Goal: Information Seeking & Learning: Learn about a topic

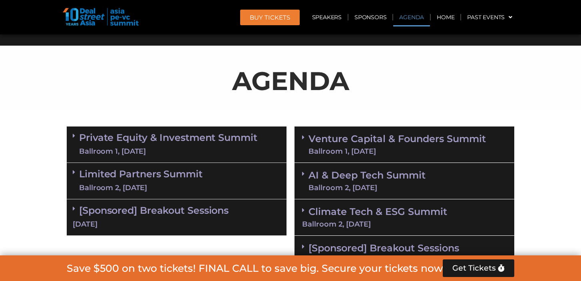
scroll to position [468, 0]
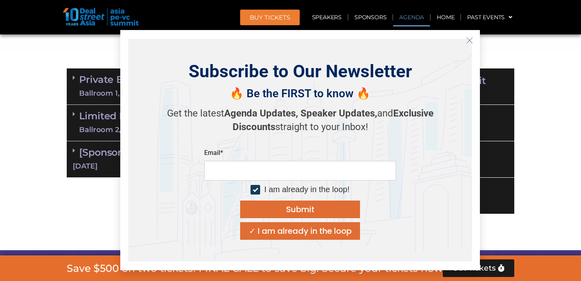
click at [472, 39] on icon "Close" at bounding box center [469, 40] width 7 height 7
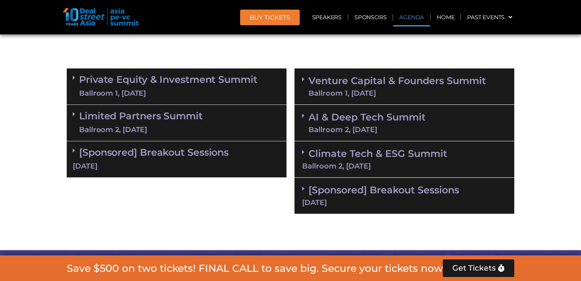
click at [341, 88] on link "Venture Capital & Founders​ Summit Ballroom 1, [DATE]" at bounding box center [397, 86] width 177 height 21
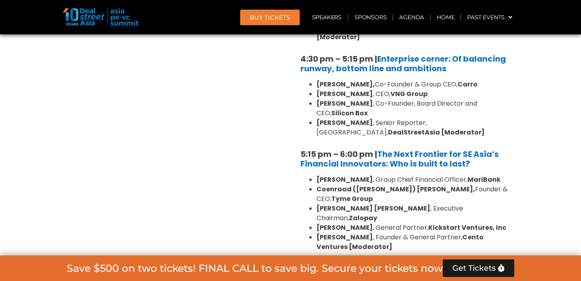
scroll to position [1427, 0]
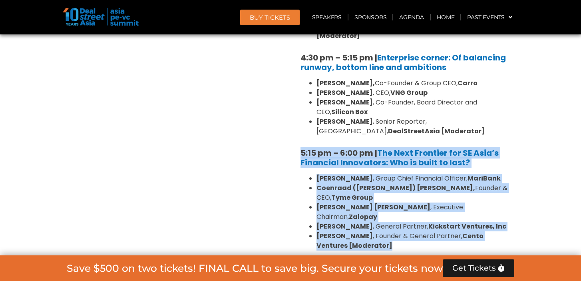
drag, startPoint x: 297, startPoint y: 115, endPoint x: 360, endPoint y: 188, distance: 96.6
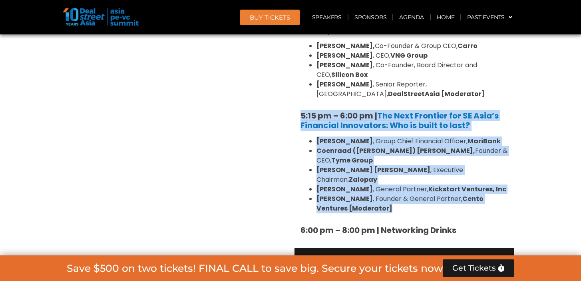
scroll to position [1464, 0]
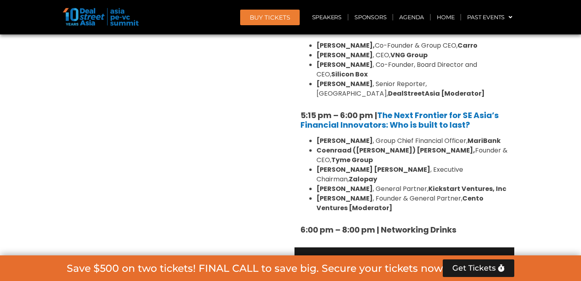
click at [402, 224] on strong "6:00 pm – 8:00 pm | Networking Drinks" at bounding box center [379, 229] width 156 height 11
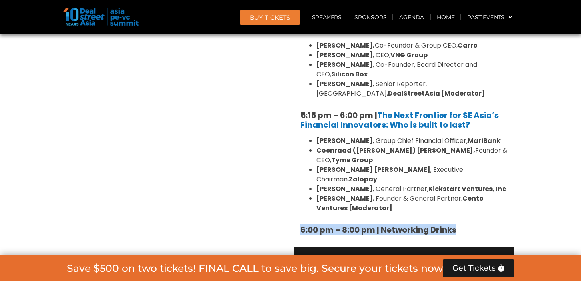
click at [402, 224] on strong "6:00 pm – 8:00 pm | Networking Drinks" at bounding box center [379, 229] width 156 height 11
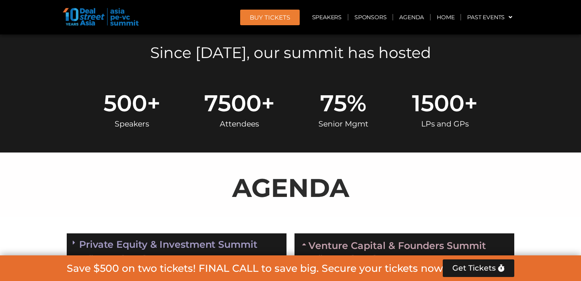
scroll to position [0, 0]
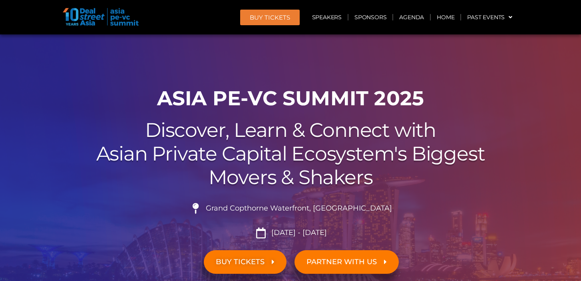
click at [237, 210] on span "Grand Copthorne Waterfront, [GEOGRAPHIC_DATA]​" at bounding box center [298, 208] width 188 height 9
copy ul "Grand Copthorne Waterfront, [GEOGRAPHIC_DATA]​"
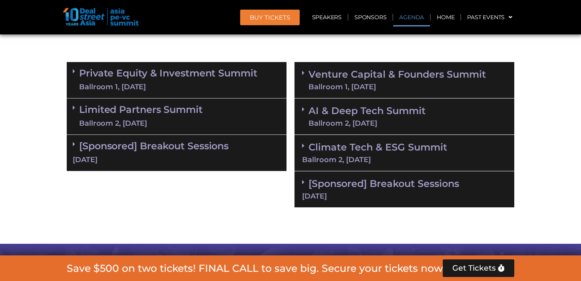
scroll to position [474, 0]
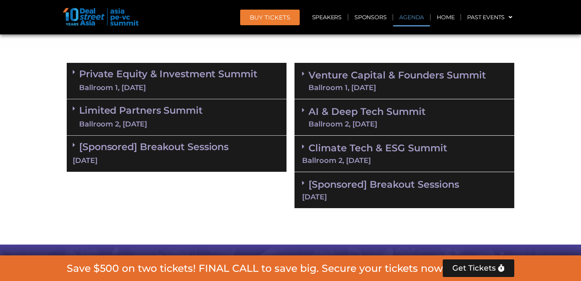
click at [353, 116] on link "AI & Deep Tech Summit Ballroom 2, [DATE]" at bounding box center [367, 117] width 117 height 21
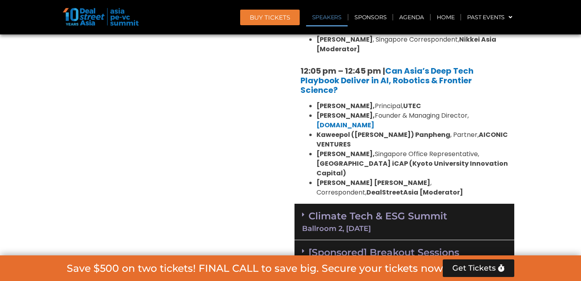
scroll to position [778, 0]
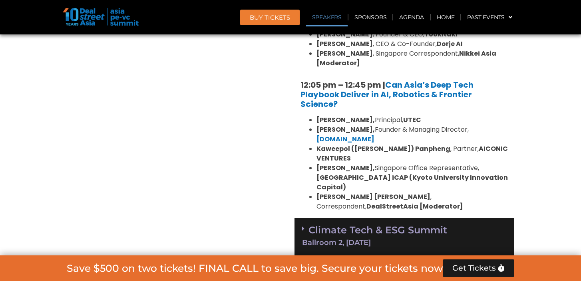
click at [369, 224] on link "Climate Tech & ESG Summit Ballroom 2, [DATE]" at bounding box center [404, 235] width 205 height 22
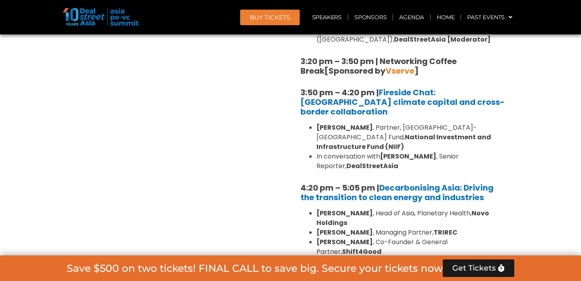
scroll to position [1495, 0]
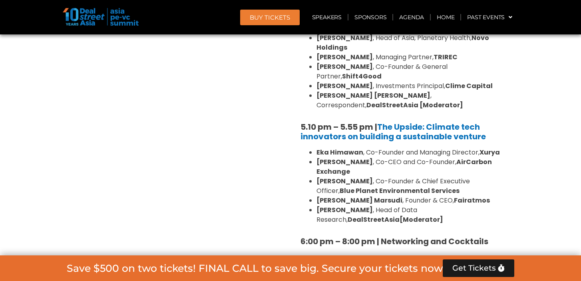
click at [370, 259] on div "[Sponsored] Breakout Sessions [DATE]" at bounding box center [405, 277] width 220 height 36
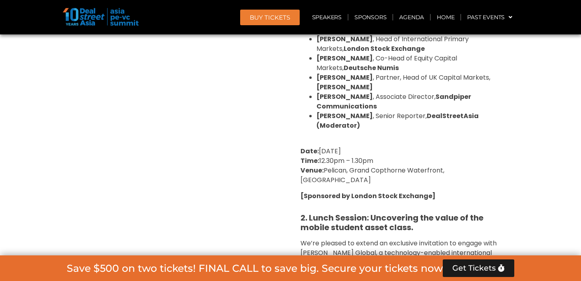
scroll to position [2116, 0]
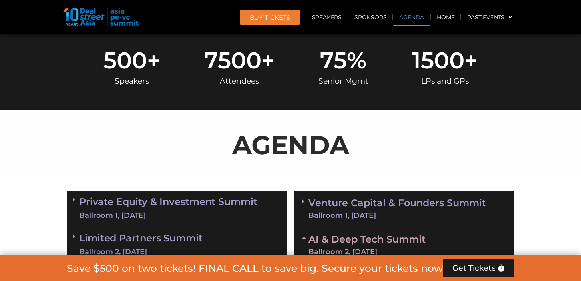
click at [370, 201] on link "Venture Capital & Founders​ Summit Ballroom 1, [DATE]" at bounding box center [397, 208] width 177 height 21
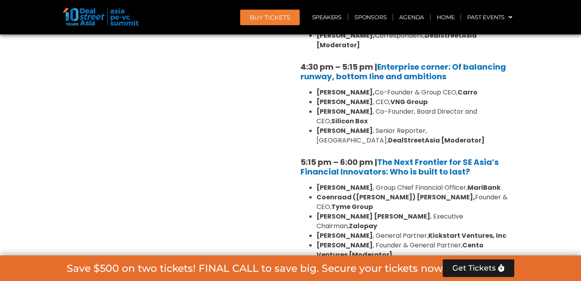
scroll to position [1418, 0]
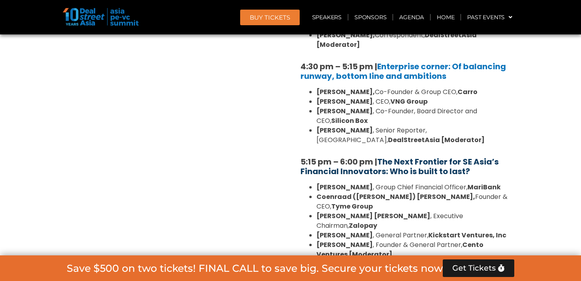
click at [448, 156] on link "The Next Frontier for SE Asia’s Financial Innovators: Who is built to last?" at bounding box center [400, 166] width 198 height 21
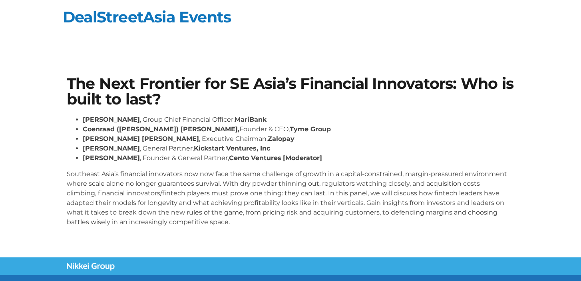
click at [238, 185] on p "Southeast Asia’s financial innovators now now face the same challenge of growth…" at bounding box center [291, 198] width 448 height 58
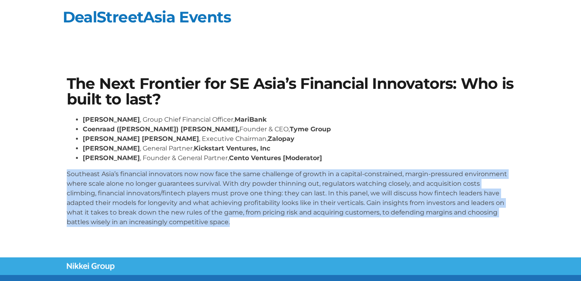
click at [238, 185] on p "Southeast Asia’s financial innovators now now face the same challenge of growth…" at bounding box center [291, 198] width 448 height 58
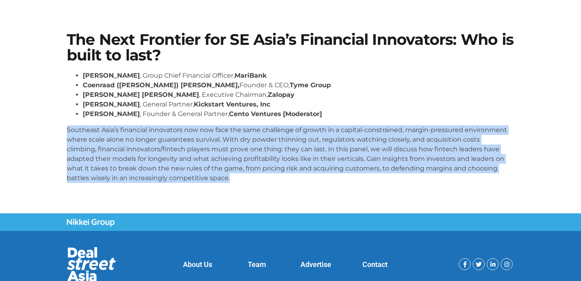
scroll to position [49, 0]
